Goal: Transaction & Acquisition: Download file/media

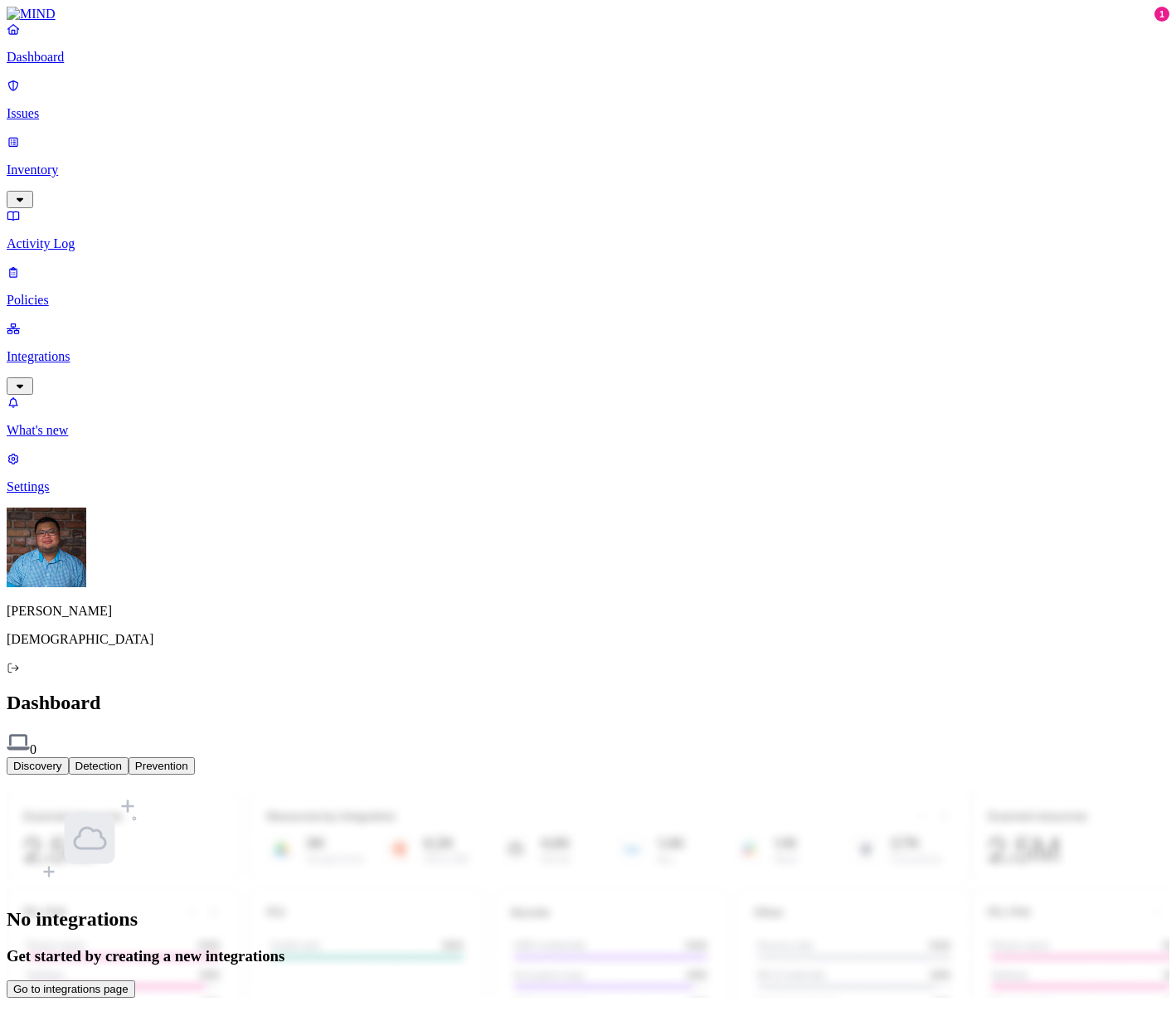
drag, startPoint x: 597, startPoint y: 806, endPoint x: 661, endPoint y: 613, distance: 203.3
click at [597, 806] on div "No integrations Get started by creating a new integrations Go to integrations p…" at bounding box center [588, 894] width 1163 height 211
click at [91, 403] on nav "Dashboard Issues Inventory Activity Log Policies Integrations What's new 1 Sett…" at bounding box center [588, 257] width 1163 height 473
click at [93, 494] on nav "Dashboard Issues Inventory Activity Log Policies Integrations What's new 1 Sett…" at bounding box center [588, 257] width 1163 height 473
click at [103, 106] on p "Issues" at bounding box center [588, 114] width 1163 height 15
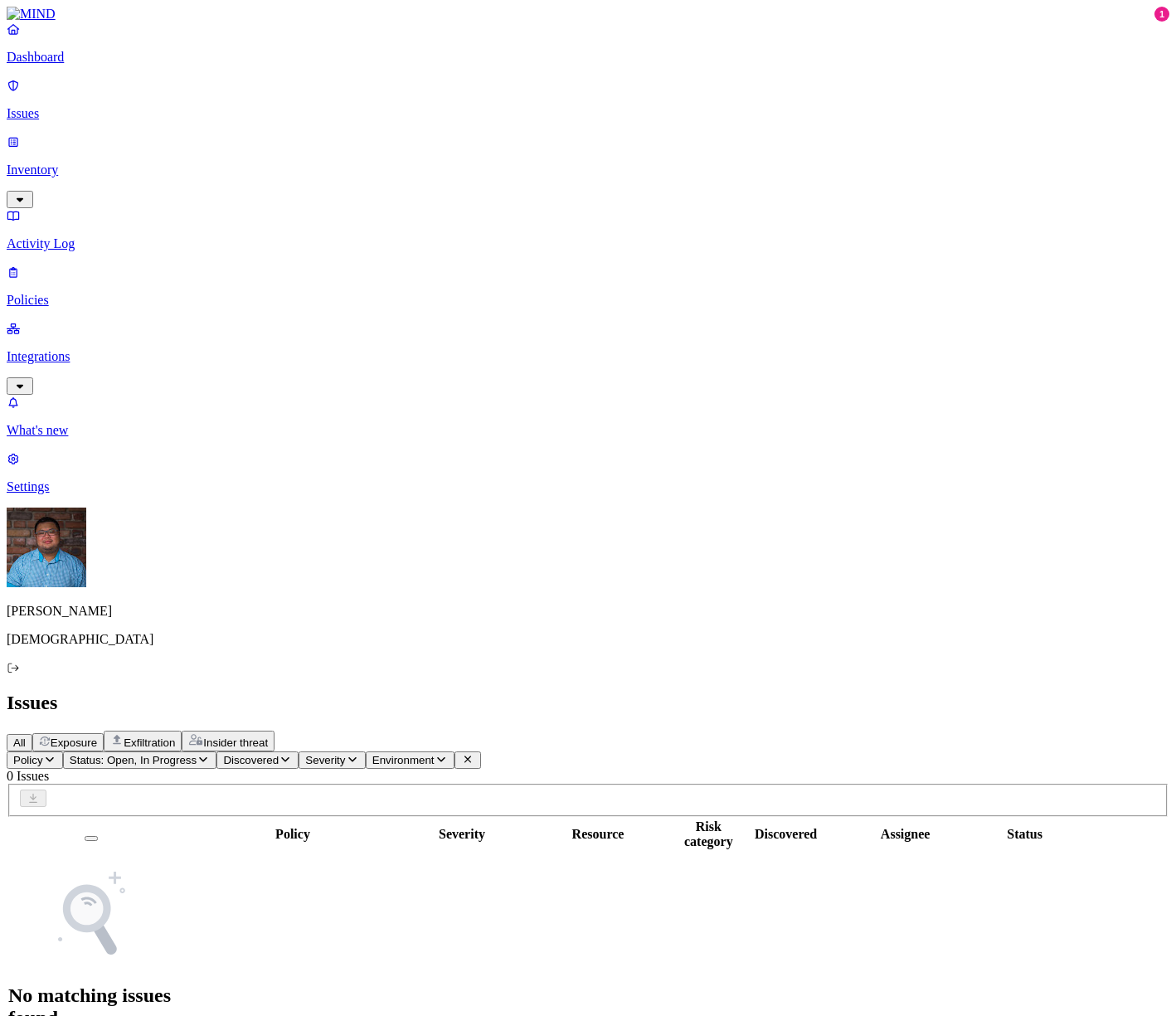
click at [94, 163] on p "Inventory" at bounding box center [588, 170] width 1163 height 15
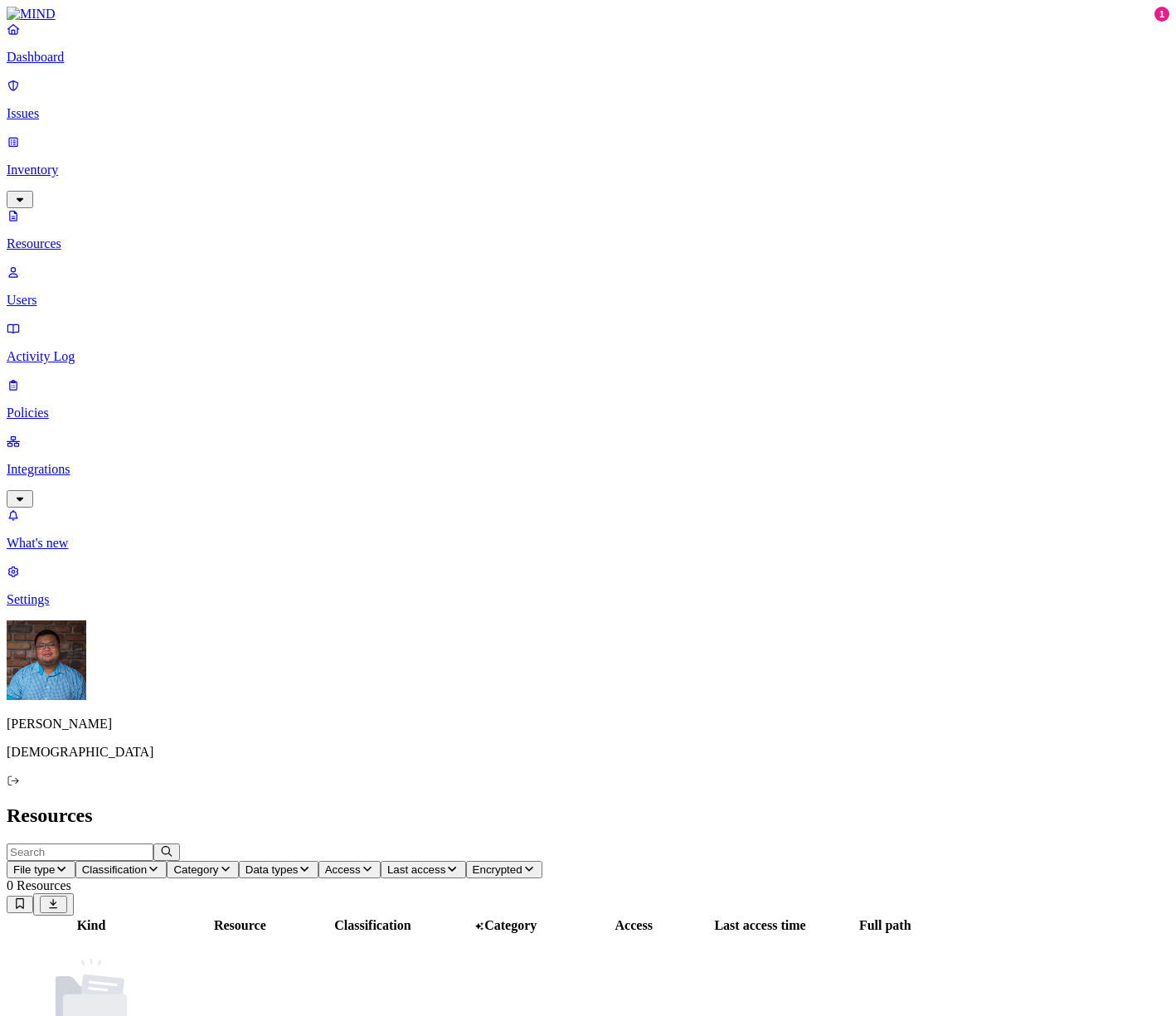
click at [92, 349] on p "Activity Log" at bounding box center [588, 356] width 1163 height 15
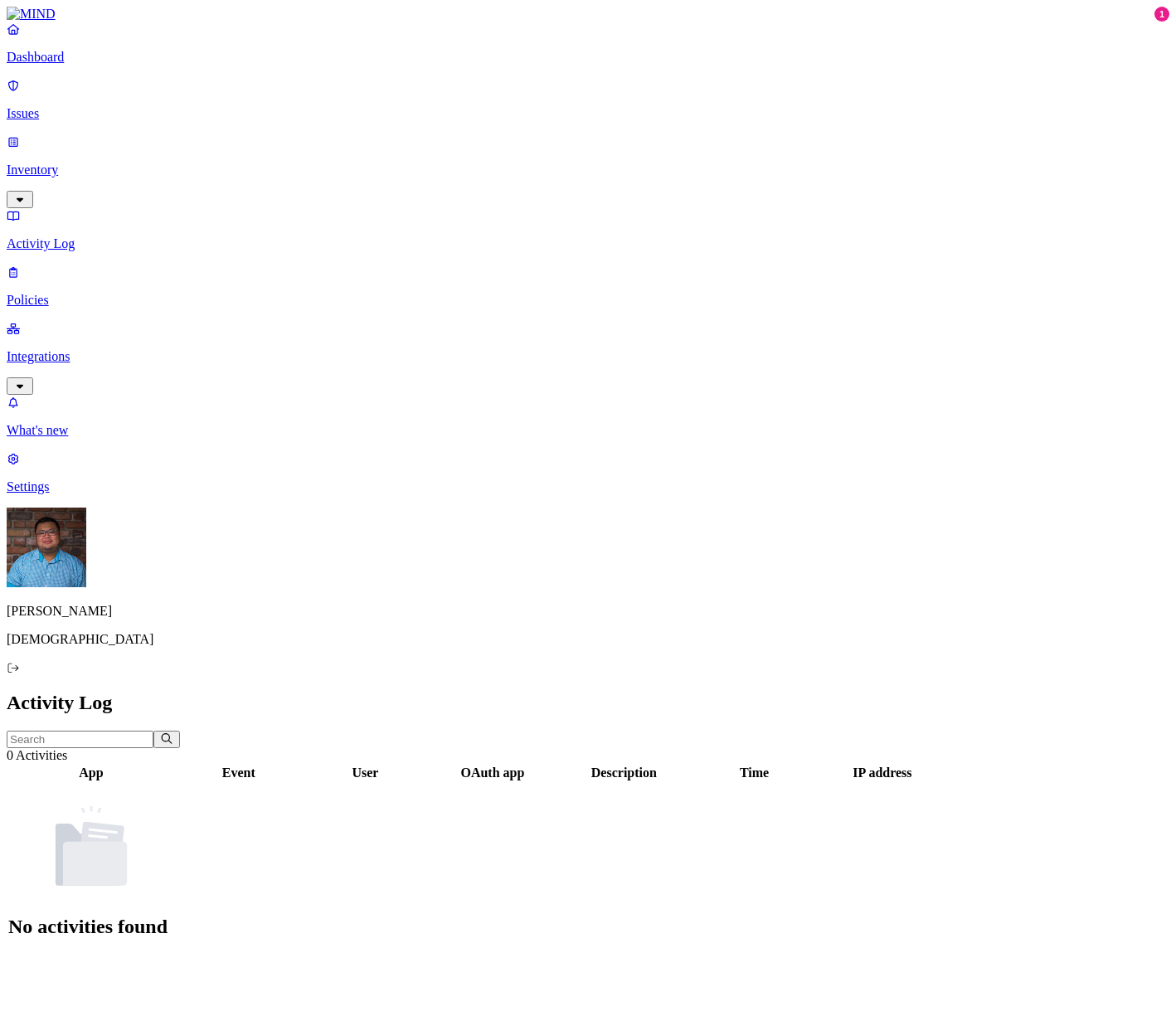
click at [94, 292] on p "Policies" at bounding box center [588, 300] width 1163 height 15
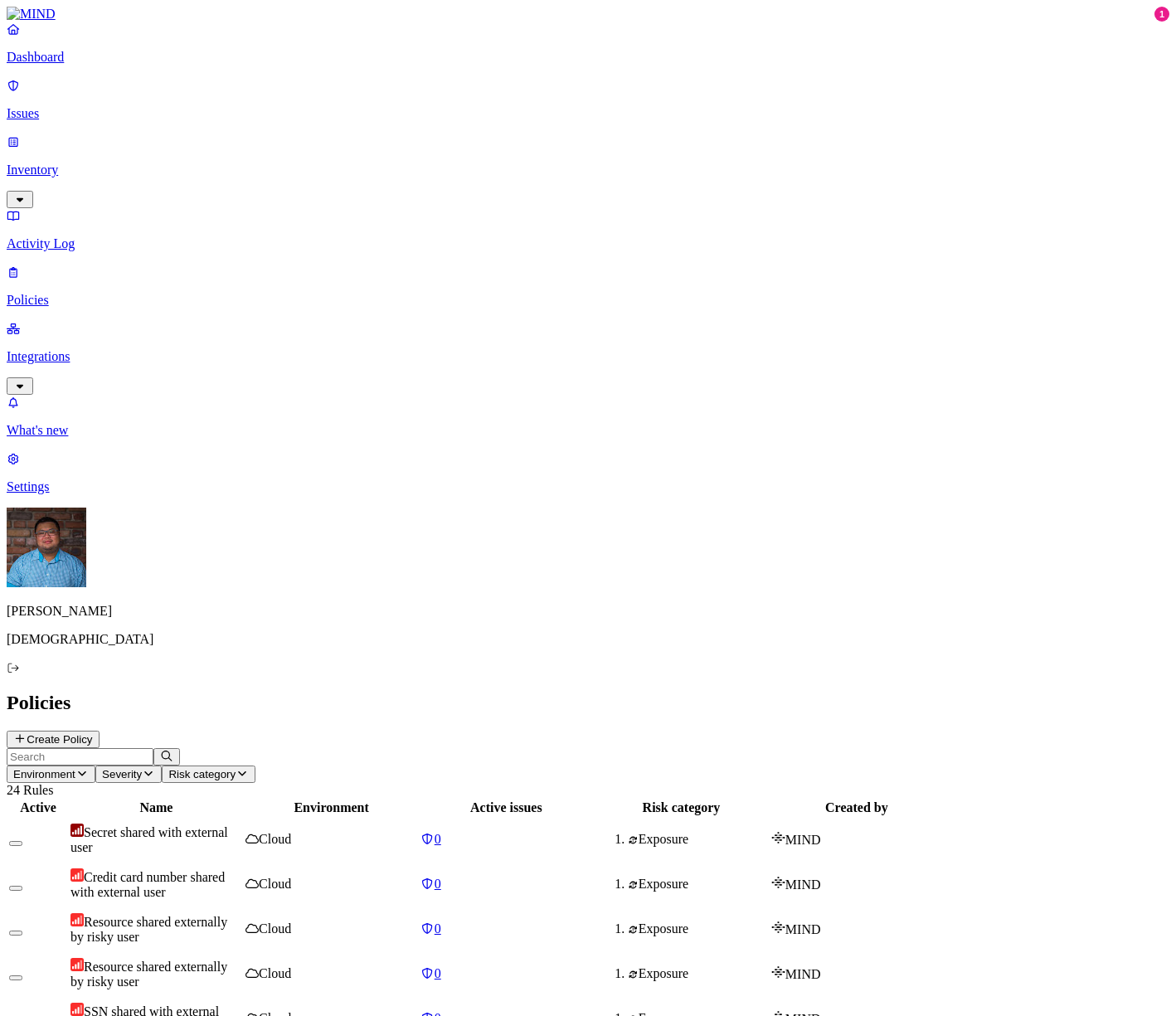
click at [93, 349] on p "Integrations" at bounding box center [588, 356] width 1163 height 15
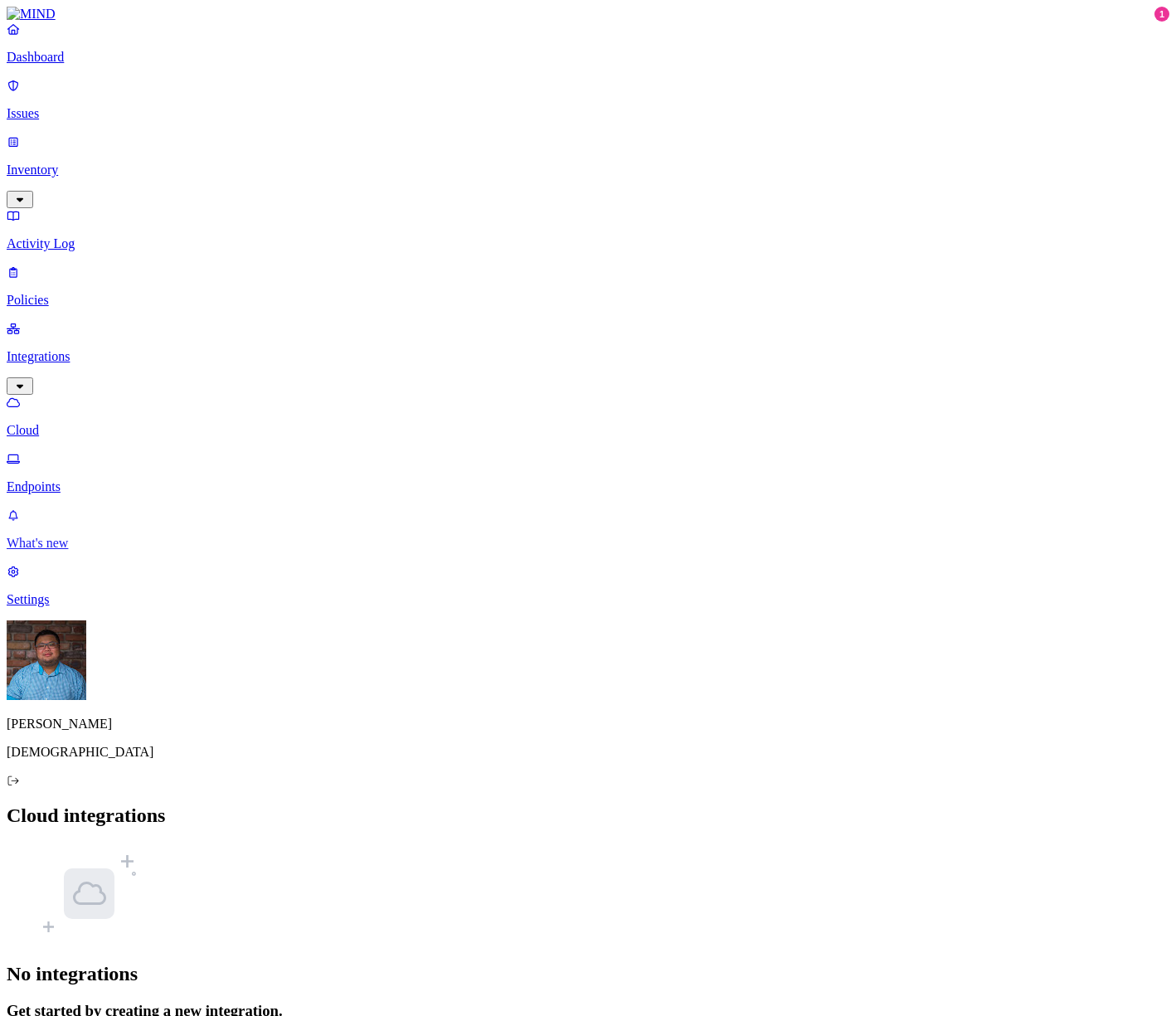
click at [81, 551] on p "What's new" at bounding box center [588, 543] width 1163 height 15
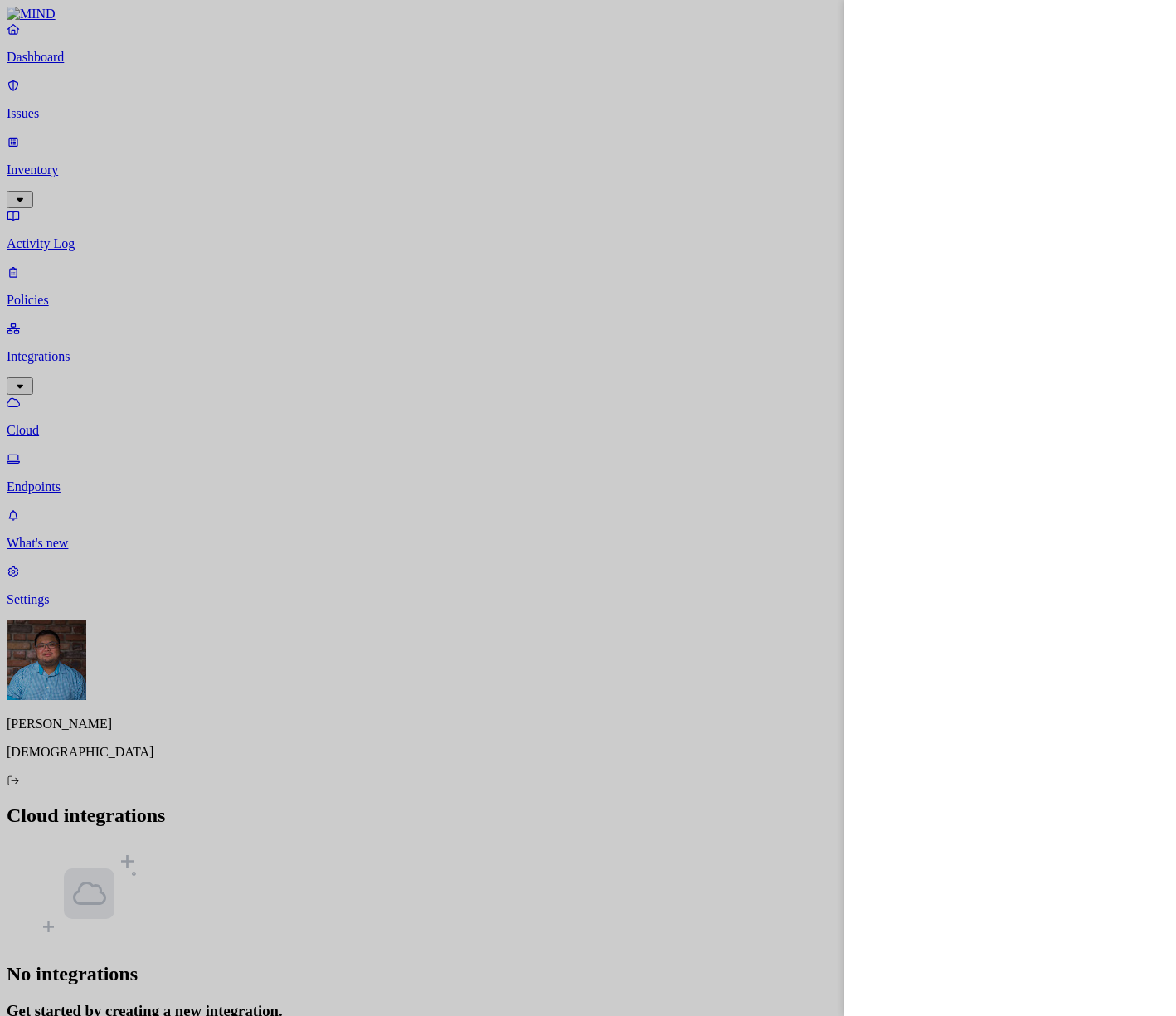
click at [76, 947] on div at bounding box center [588, 508] width 1176 height 1016
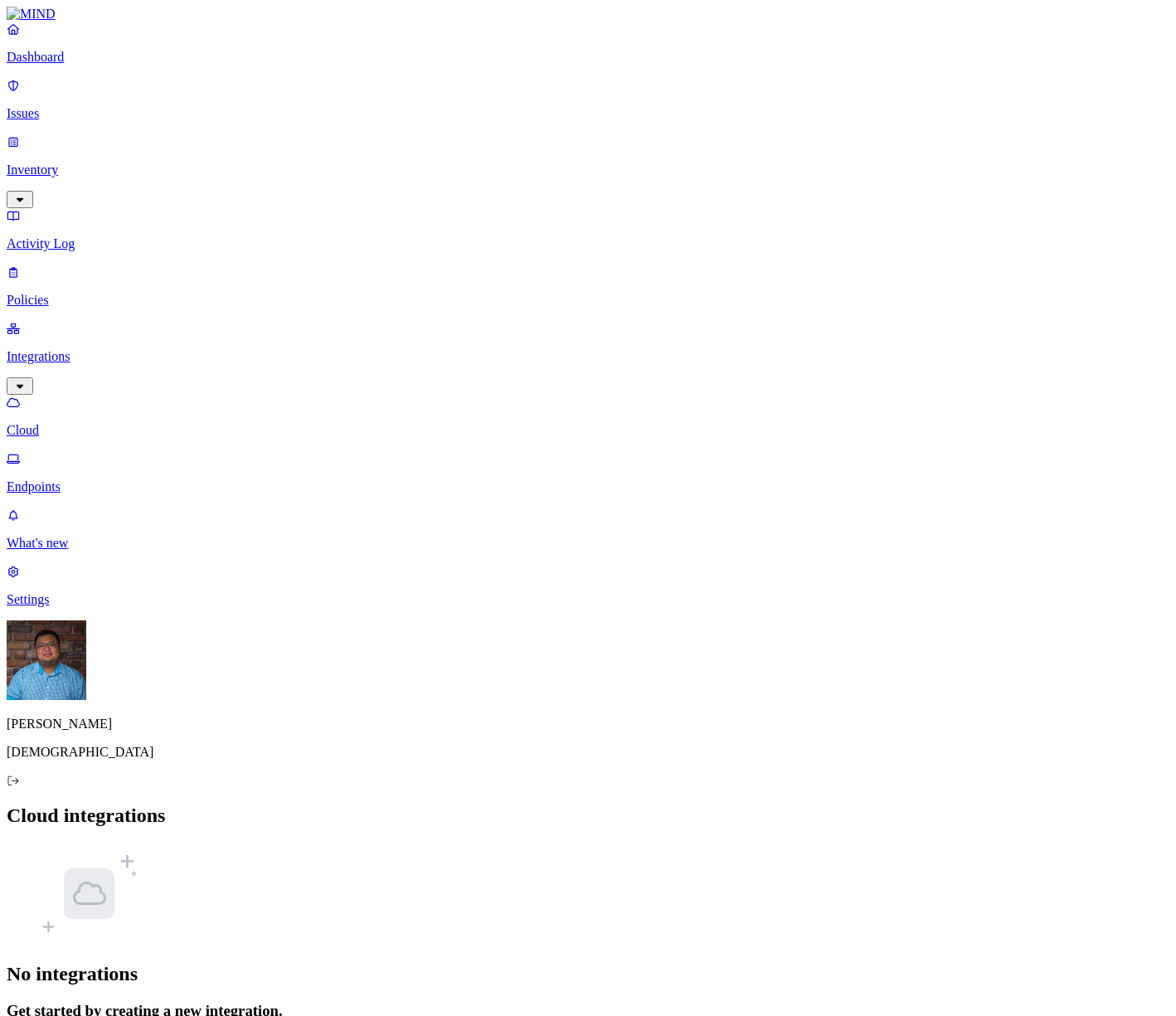
click at [74, 607] on p "Settings" at bounding box center [588, 600] width 1163 height 15
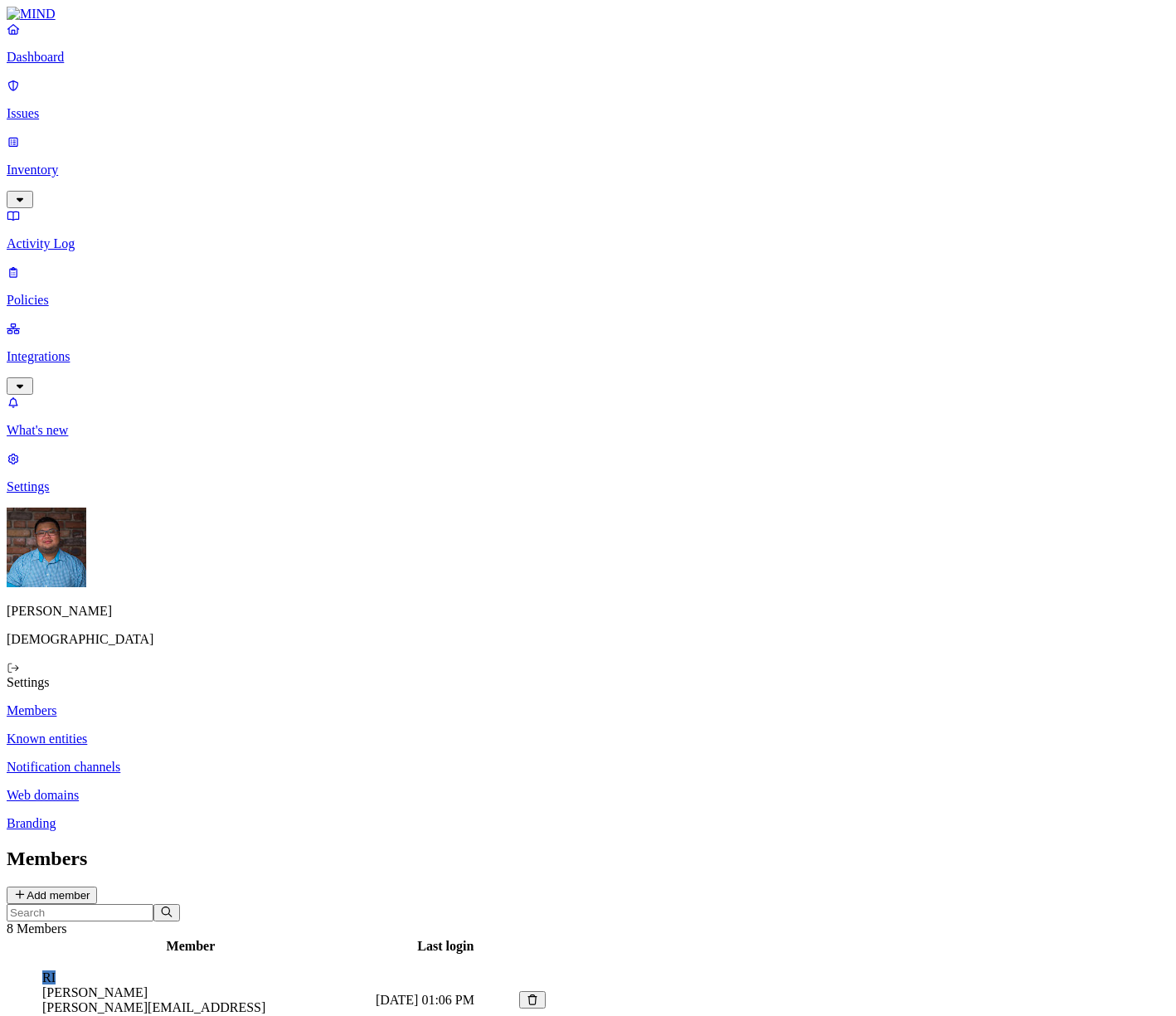
click at [54, 494] on nav "Dashboard Issues Inventory Activity Log Policies Integrations What's new 1 Sett…" at bounding box center [588, 257] width 1163 height 473
click at [93, 321] on link "Integrations" at bounding box center [588, 356] width 1163 height 71
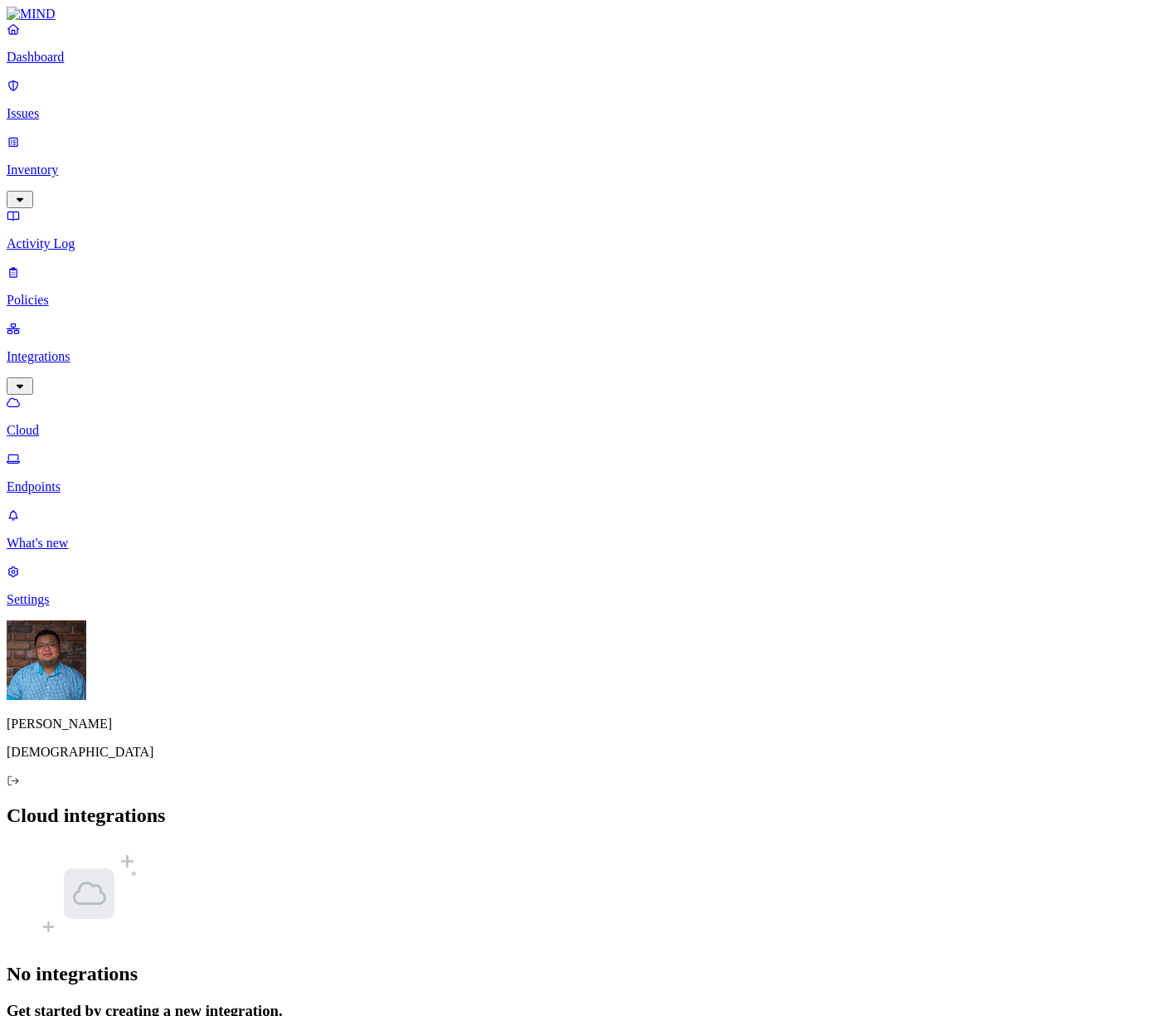
click at [92, 65] on p "Dashboard" at bounding box center [588, 57] width 1163 height 15
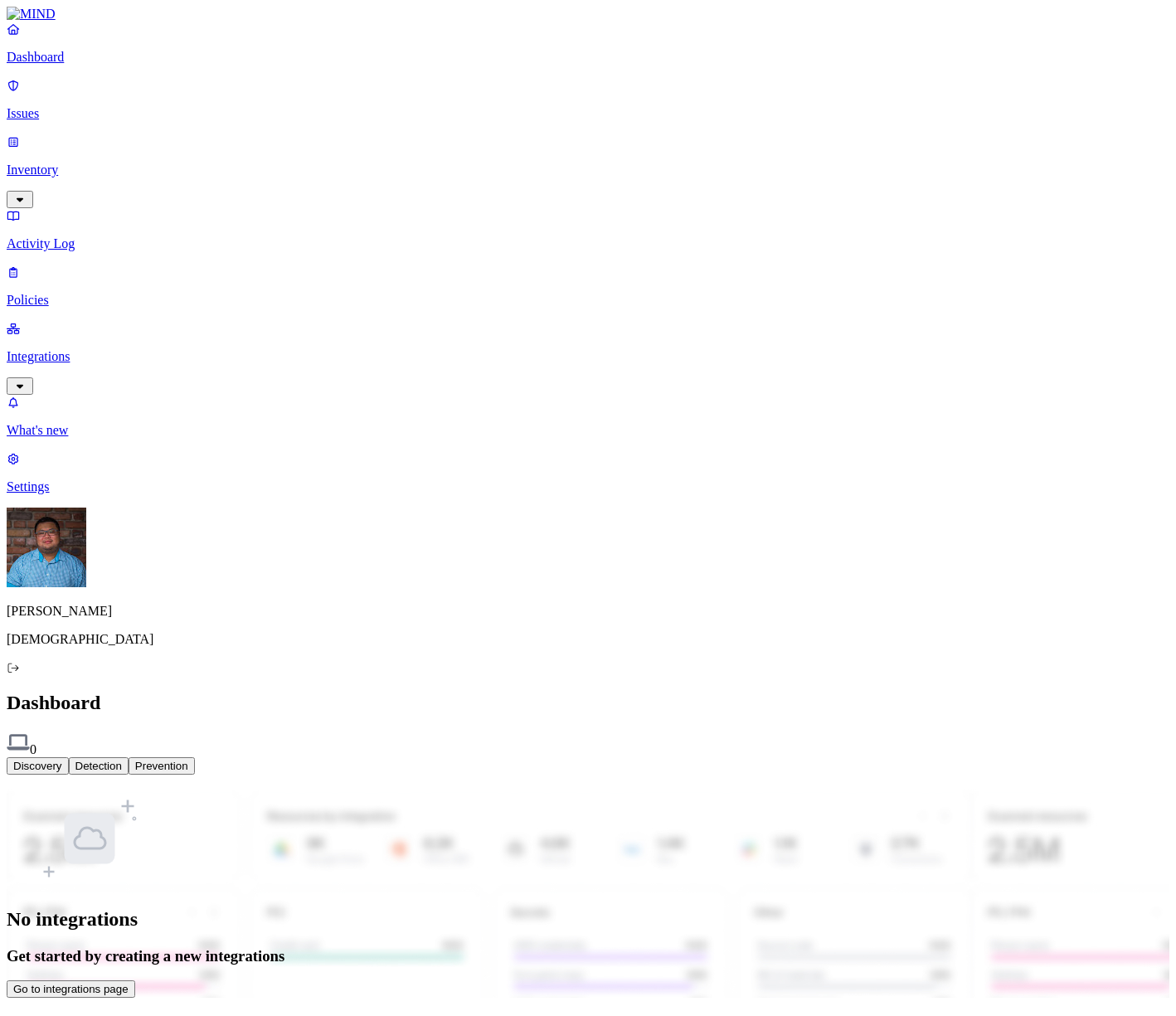
click at [71, 349] on p "Integrations" at bounding box center [588, 356] width 1163 height 15
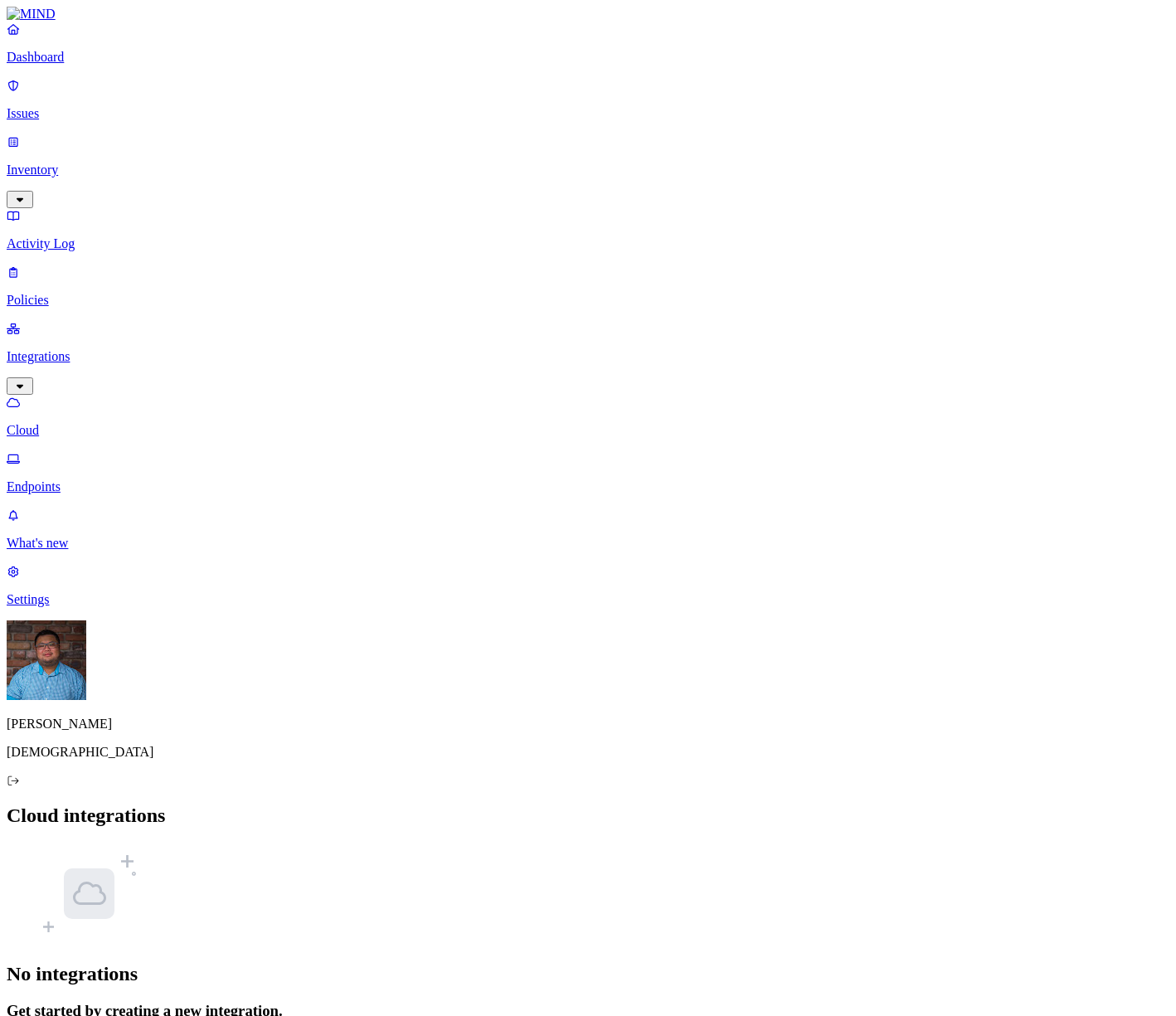
click at [114, 479] on p "Endpoints" at bounding box center [588, 487] width 1163 height 15
